Goal: Information Seeking & Learning: Learn about a topic

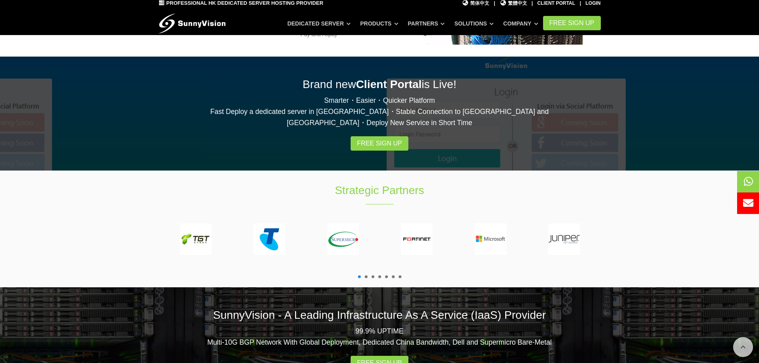
scroll to position [1476, 0]
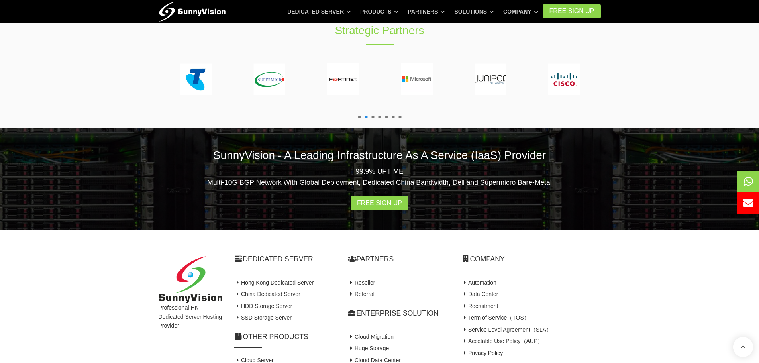
drag, startPoint x: 632, startPoint y: 96, endPoint x: 637, endPoint y: 200, distance: 104.5
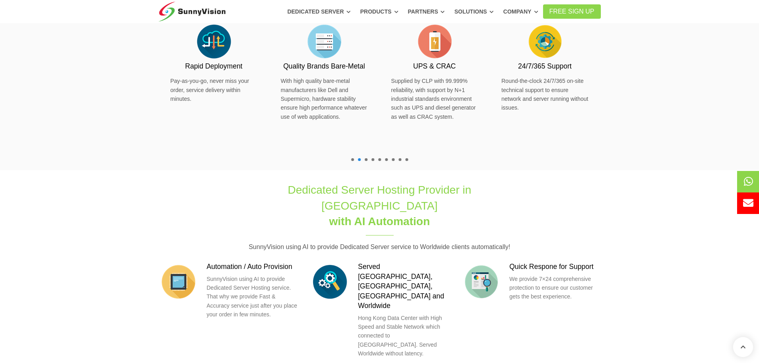
scroll to position [0, 0]
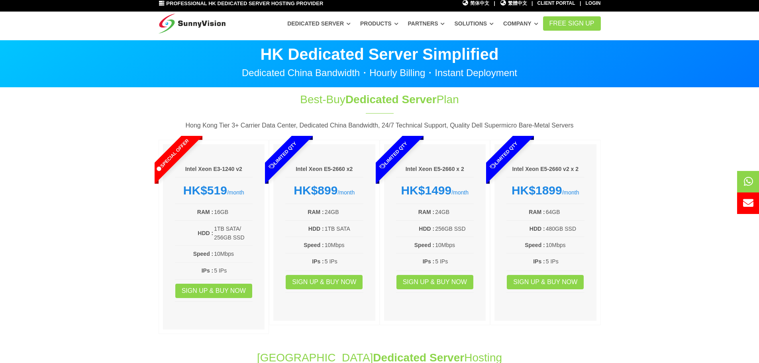
drag, startPoint x: 627, startPoint y: 231, endPoint x: 639, endPoint y: 104, distance: 127.4
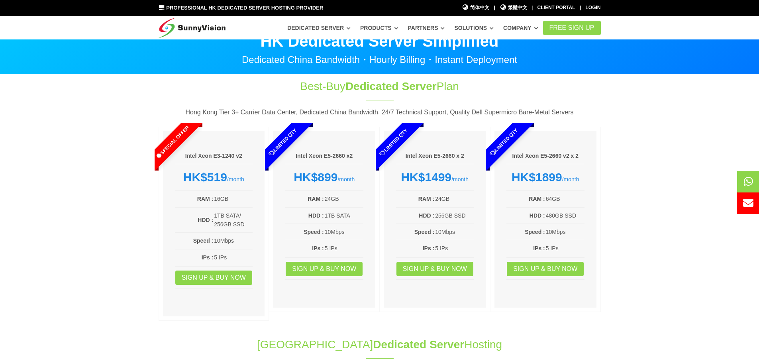
scroll to position [1476, 0]
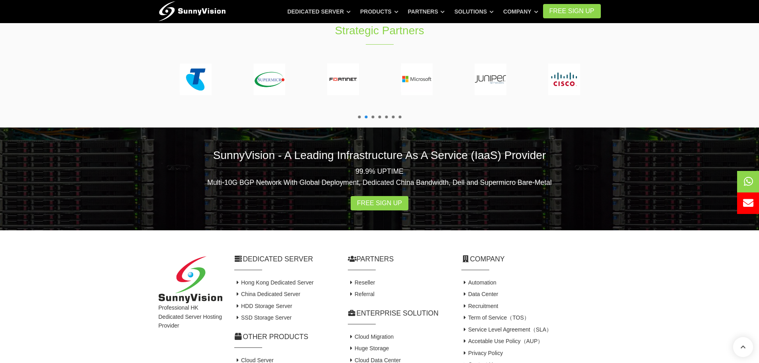
drag, startPoint x: 642, startPoint y: 127, endPoint x: 640, endPoint y: 297, distance: 169.4
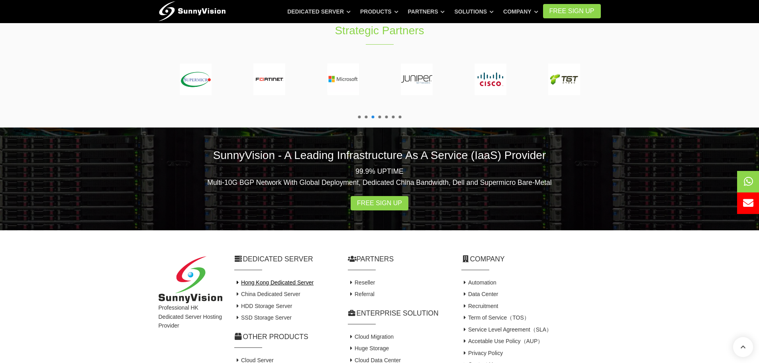
click at [279, 279] on link "Hong Kong Dedicated Server" at bounding box center [274, 282] width 80 height 6
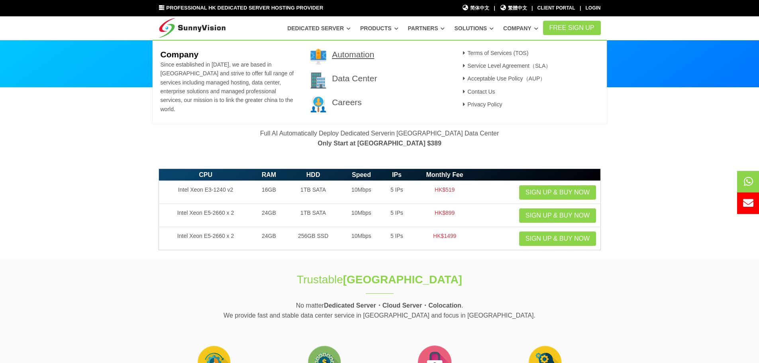
click at [368, 56] on link "Automation" at bounding box center [353, 54] width 42 height 9
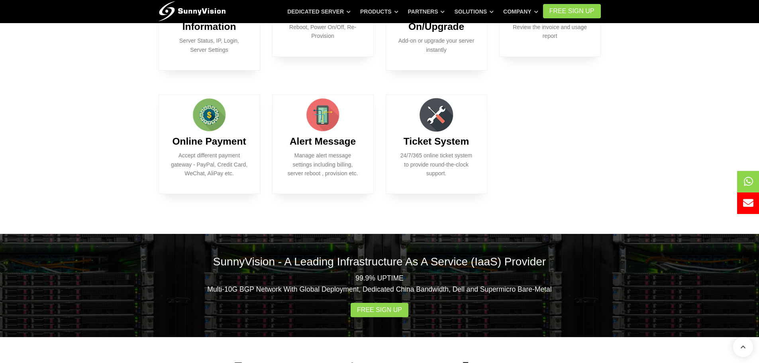
scroll to position [776, 0]
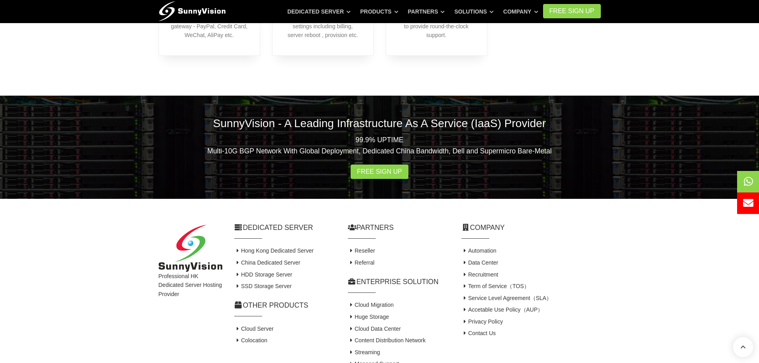
drag, startPoint x: 558, startPoint y: 151, endPoint x: 583, endPoint y: 256, distance: 107.6
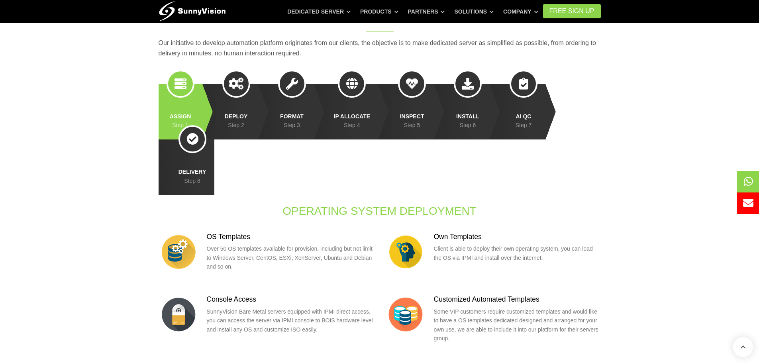
scroll to position [0, 0]
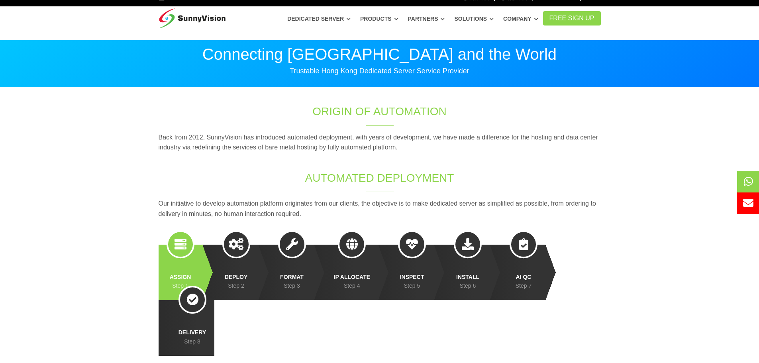
drag, startPoint x: 594, startPoint y: 287, endPoint x: 590, endPoint y: 141, distance: 146.3
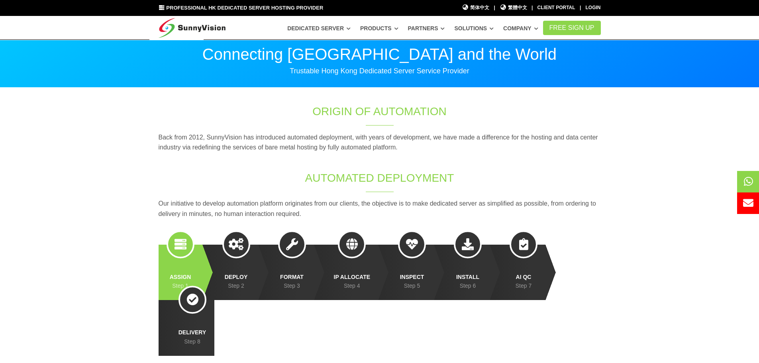
click at [195, 29] on img at bounding box center [192, 26] width 67 height 20
